Goal: Task Accomplishment & Management: Manage account settings

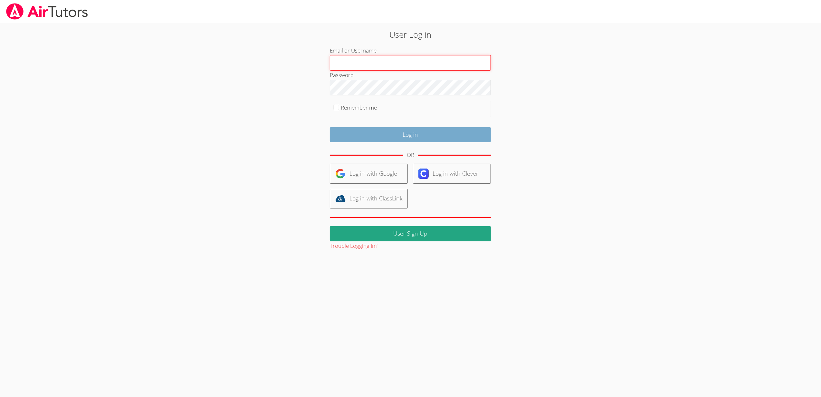
type input "sbrinkley26@gmail.com"
click at [442, 134] on input "Log in" at bounding box center [410, 134] width 161 height 15
